Goal: Information Seeking & Learning: Understand process/instructions

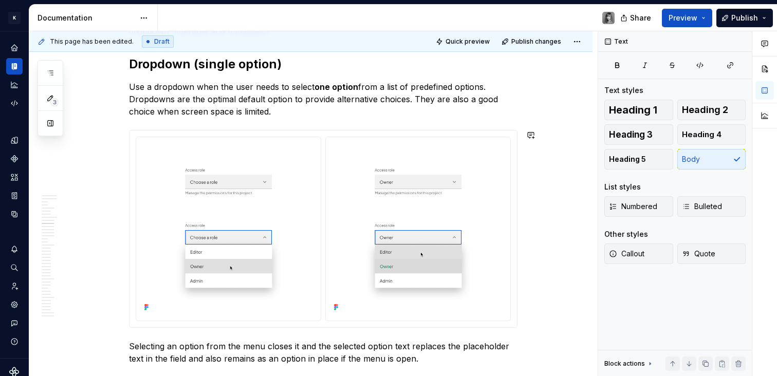
scroll to position [2184, 0]
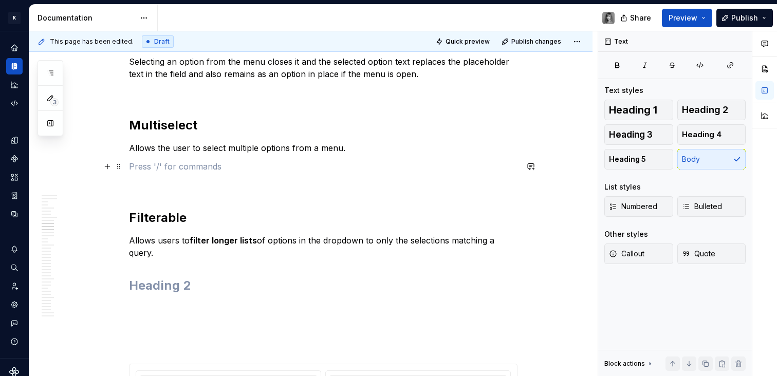
click at [172, 164] on p at bounding box center [323, 166] width 389 height 12
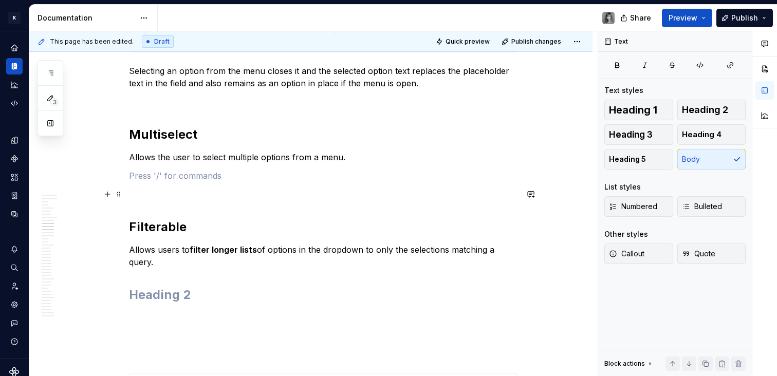
scroll to position [2153, 0]
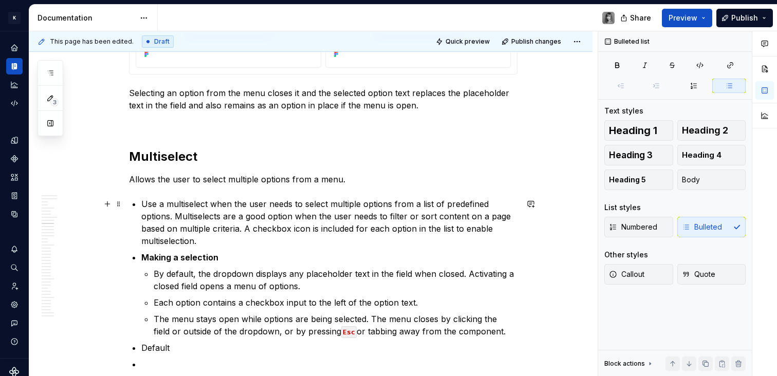
click at [142, 203] on p "Use a multiselect when the user needs to select multiple options from a list of…" at bounding box center [329, 222] width 376 height 49
click at [196, 179] on p "Allows the user to select multiple options from a menu." at bounding box center [323, 179] width 389 height 12
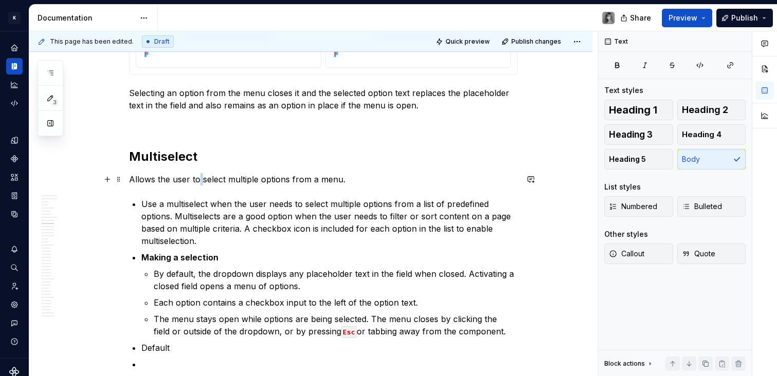
click at [196, 179] on p "Allows the user to select multiple options from a menu." at bounding box center [323, 179] width 389 height 12
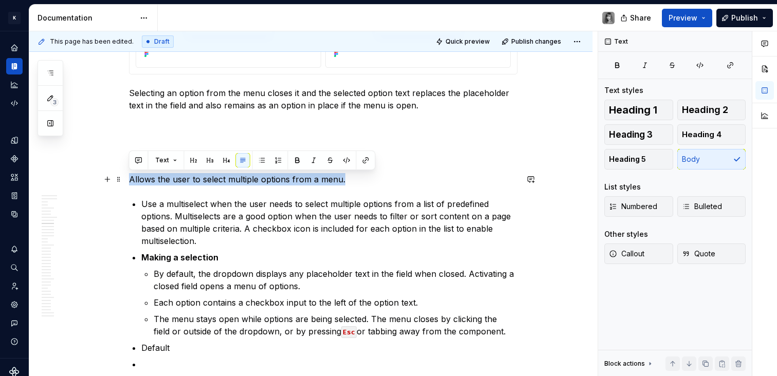
click at [196, 179] on p "Allows the user to select multiple options from a menu." at bounding box center [323, 179] width 389 height 12
click at [288, 181] on p "Allows the user to select multiple options from a menu." at bounding box center [323, 179] width 389 height 12
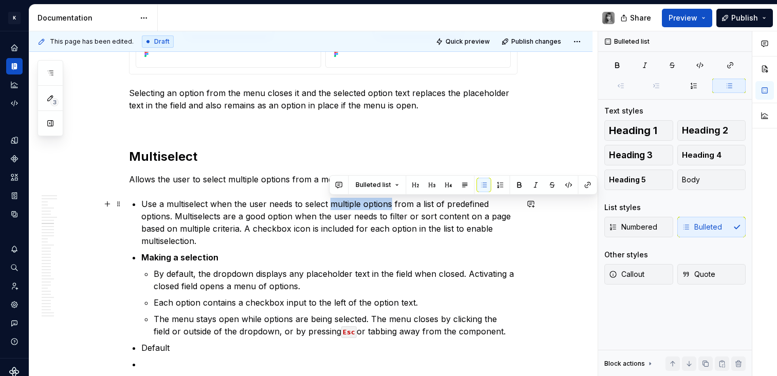
drag, startPoint x: 331, startPoint y: 203, endPoint x: 390, endPoint y: 206, distance: 59.7
click at [390, 206] on p "Use a multiselect when the user needs to select multiple options from a list of…" at bounding box center [329, 222] width 376 height 49
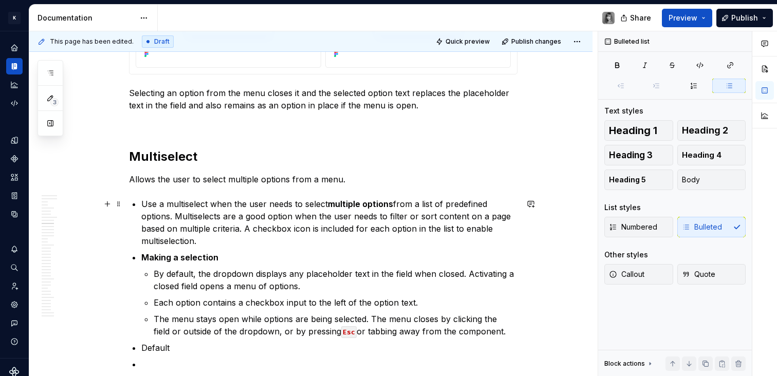
click at [287, 226] on p "Use a multiselect when the user needs to select multiple options from a list of…" at bounding box center [329, 222] width 376 height 49
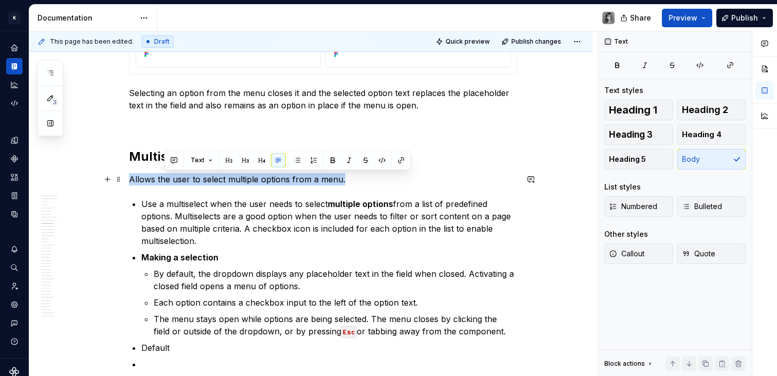
drag, startPoint x: 344, startPoint y: 183, endPoint x: 123, endPoint y: 182, distance: 220.5
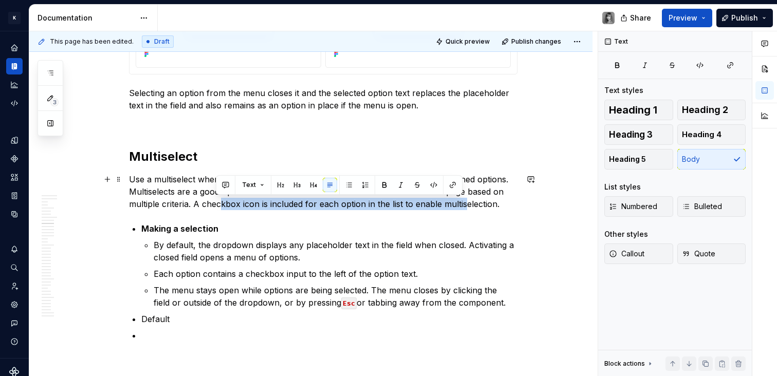
drag, startPoint x: 247, startPoint y: 203, endPoint x: 460, endPoint y: 208, distance: 212.4
click at [460, 208] on p "Use a multiselect when the user needs to select multiple options from a list of…" at bounding box center [323, 191] width 389 height 37
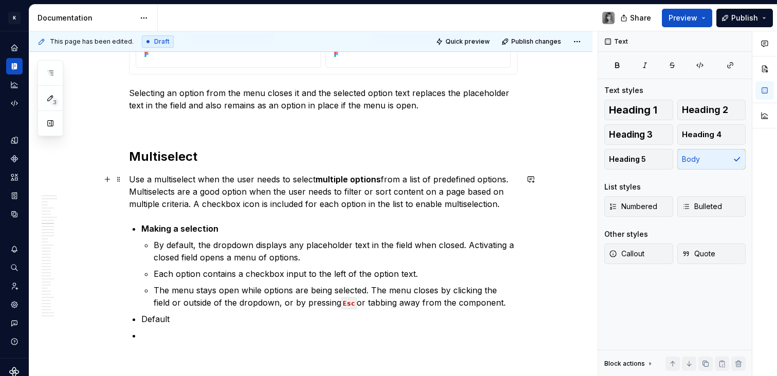
click at [497, 204] on p "Use a multiselect when the user needs to select multiple options from a list of…" at bounding box center [323, 191] width 389 height 37
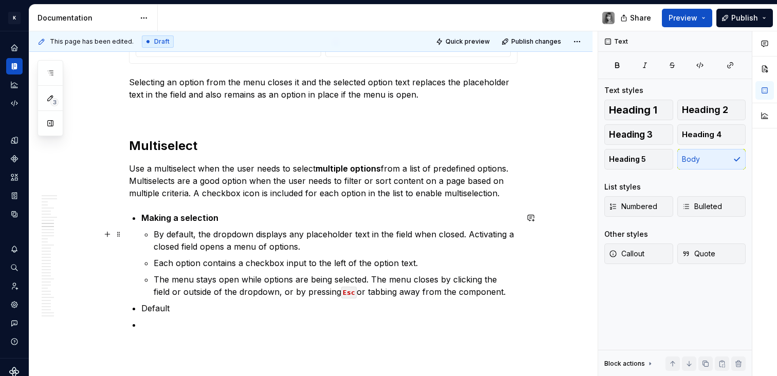
scroll to position [2166, 0]
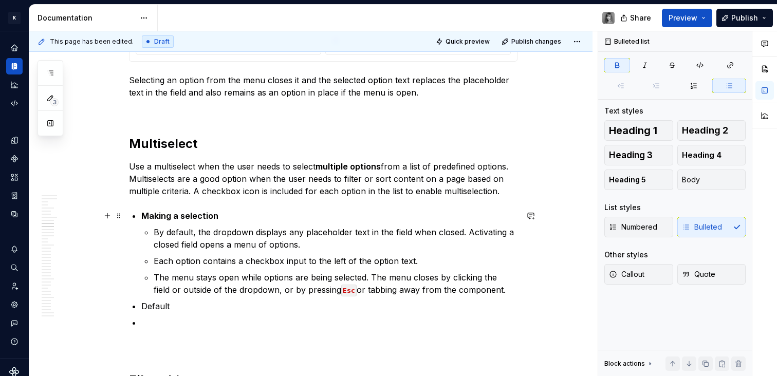
click at [141, 218] on strong "Making a selection" at bounding box center [179, 216] width 77 height 10
click at [154, 211] on strong "Making a selection" at bounding box center [179, 216] width 77 height 10
click at [142, 214] on strong "Making a selection" at bounding box center [179, 216] width 77 height 10
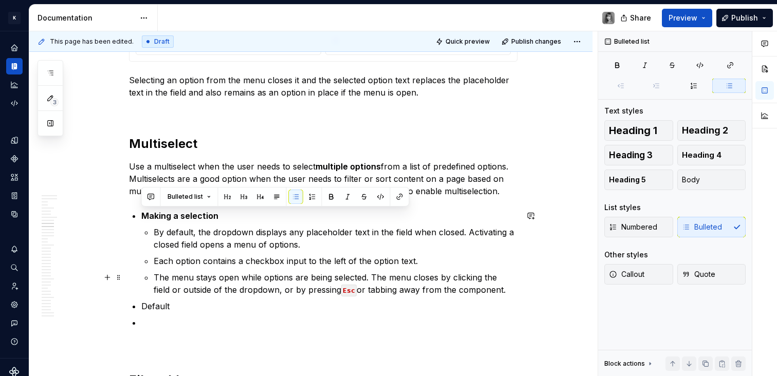
drag, startPoint x: 142, startPoint y: 215, endPoint x: 518, endPoint y: 292, distance: 383.5
click at [509, 292] on li "Making a selection By default, the dropdown displays any placeholder text in th…" at bounding box center [329, 253] width 376 height 86
click at [705, 224] on div "Numbered Bulleted" at bounding box center [675, 227] width 141 height 21
click at [702, 181] on button "Body" at bounding box center [712, 180] width 69 height 21
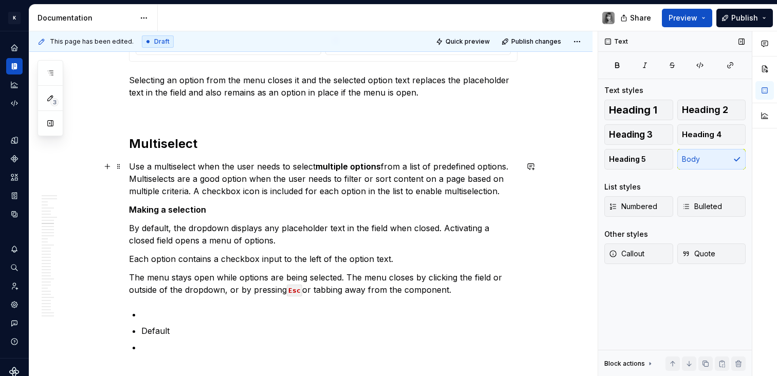
click at [507, 195] on p "Use a multiselect when the user needs to select multiple options from a list of…" at bounding box center [323, 178] width 389 height 37
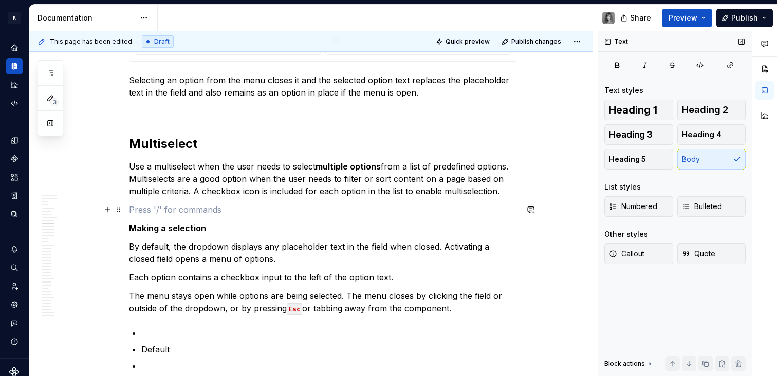
drag, startPoint x: 303, startPoint y: 210, endPoint x: 270, endPoint y: 214, distance: 33.2
click at [303, 210] on p at bounding box center [323, 210] width 389 height 12
click at [244, 215] on p at bounding box center [323, 210] width 389 height 12
type textarea "*"
click at [185, 143] on h2 "Multiselect" at bounding box center [323, 144] width 389 height 16
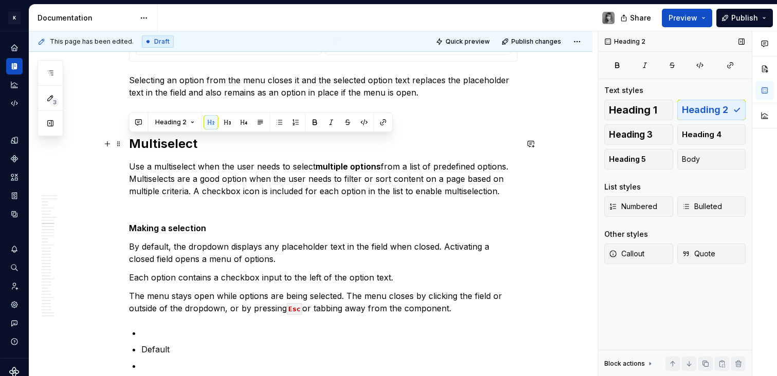
click at [237, 167] on p "Use a multiselect when the user needs to select multiple options from a list of…" at bounding box center [323, 178] width 389 height 37
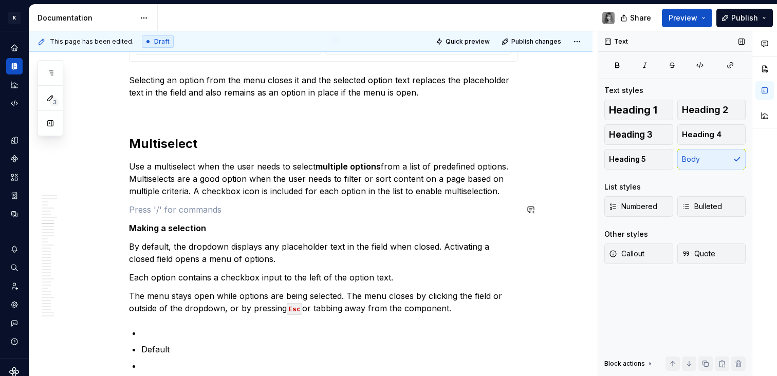
click at [264, 204] on p at bounding box center [323, 210] width 389 height 12
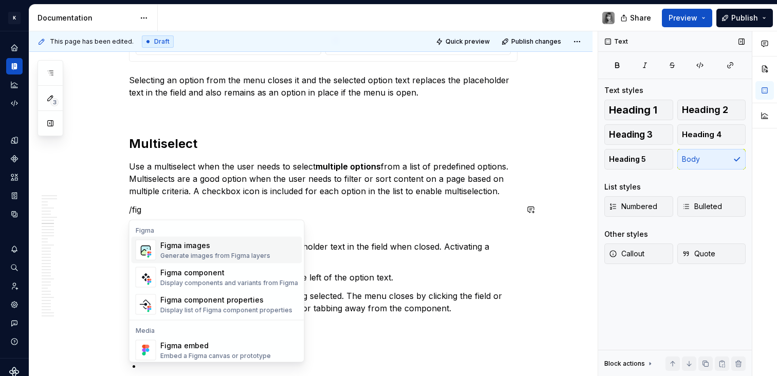
click at [220, 249] on div "Figma images" at bounding box center [215, 246] width 110 height 10
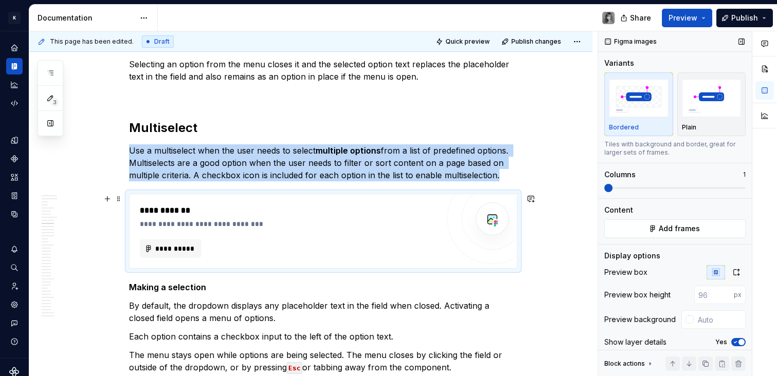
scroll to position [2188, 0]
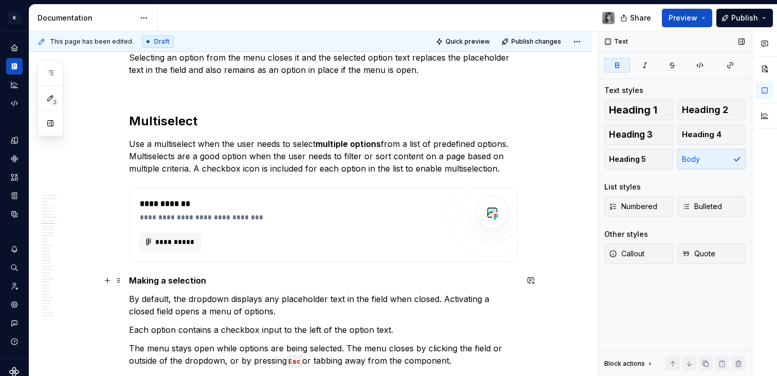
click at [185, 277] on strong "Making a selection" at bounding box center [167, 281] width 77 height 10
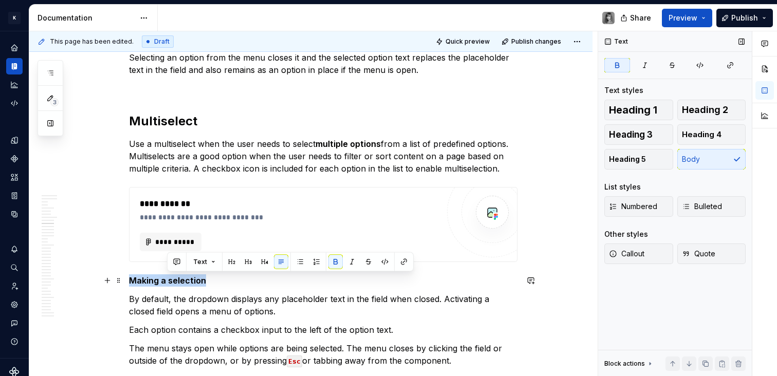
click at [185, 277] on strong "Making a selection" at bounding box center [167, 281] width 77 height 10
copy strong "Making a selection"
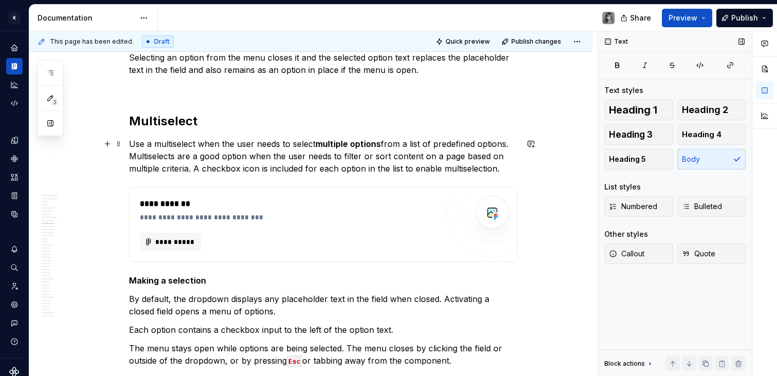
click at [503, 158] on p "Use a multiselect when the user needs to select multiple options from a list of…" at bounding box center [323, 156] width 389 height 37
click at [505, 168] on p "Use a multiselect when the user needs to select multiple options from a list of…" at bounding box center [323, 156] width 389 height 37
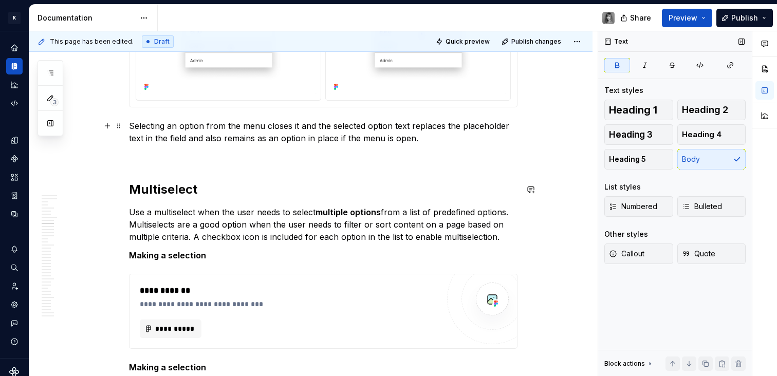
scroll to position [2019, 0]
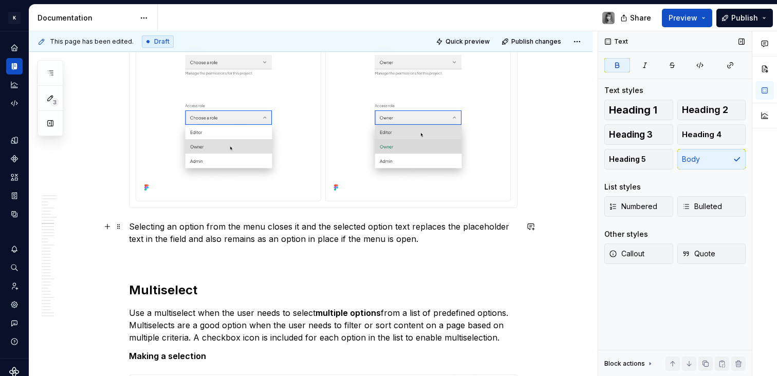
click at [130, 227] on p "Selecting an option from the menu closes it and the selected option text replac…" at bounding box center [323, 233] width 389 height 25
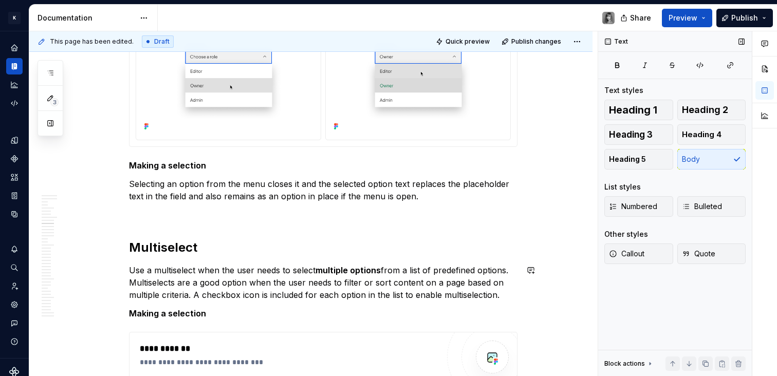
scroll to position [1971, 0]
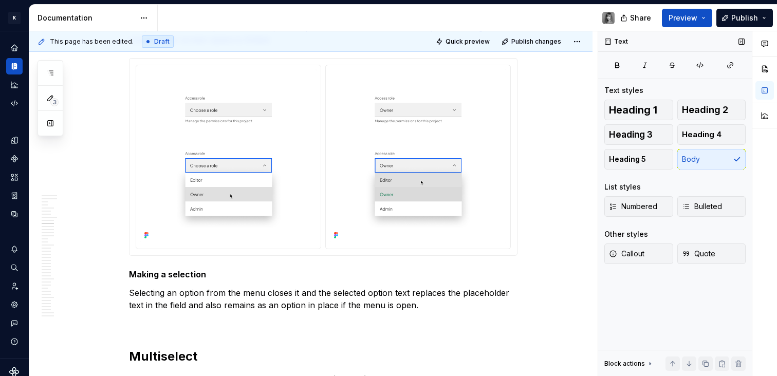
type textarea "*"
